Goal: Task Accomplishment & Management: Complete application form

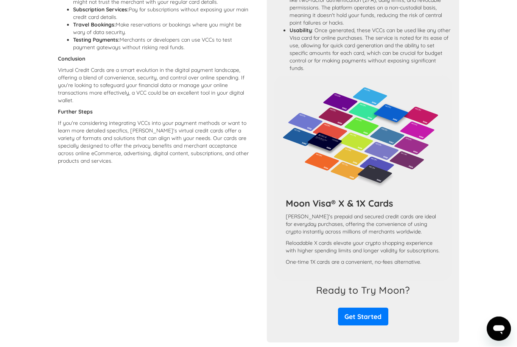
scroll to position [548, 0]
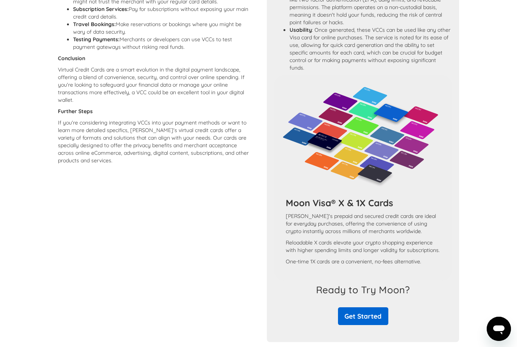
click at [355, 325] on link "Get Started" at bounding box center [363, 316] width 50 height 18
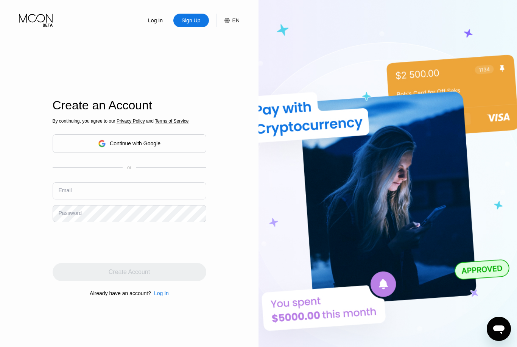
click at [96, 153] on div "Continue with Google" at bounding box center [130, 143] width 154 height 19
